Goal: Navigation & Orientation: Find specific page/section

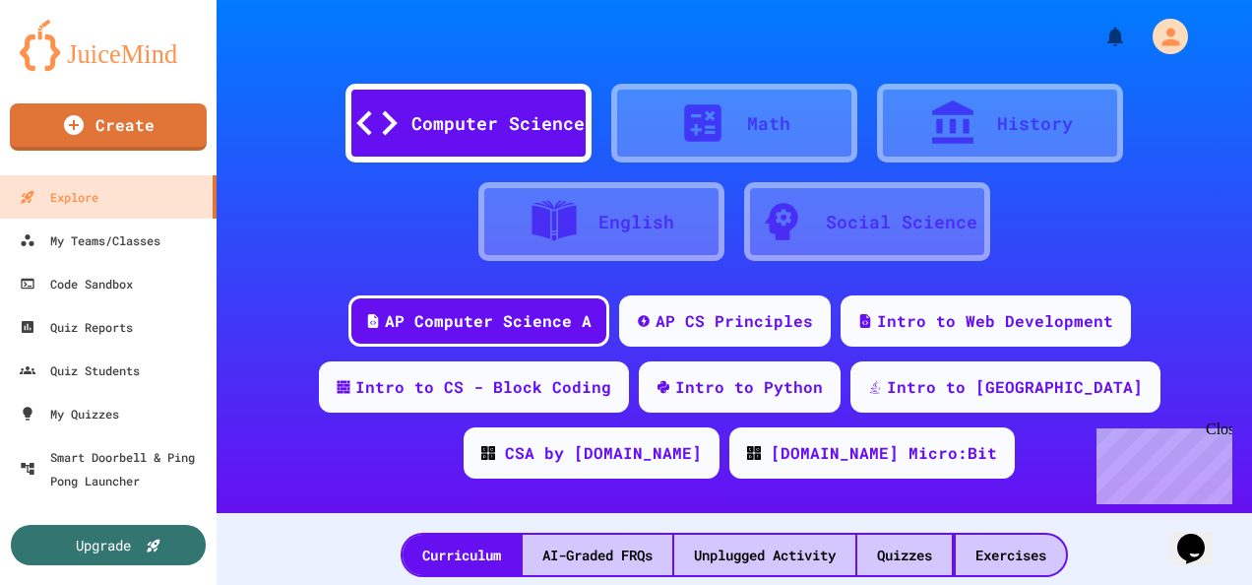
click at [27, 6] on link at bounding box center [108, 44] width 217 height 89
click at [92, 55] on img at bounding box center [108, 45] width 177 height 51
click at [90, 55] on img at bounding box center [108, 45] width 177 height 51
